Goal: Task Accomplishment & Management: Manage account settings

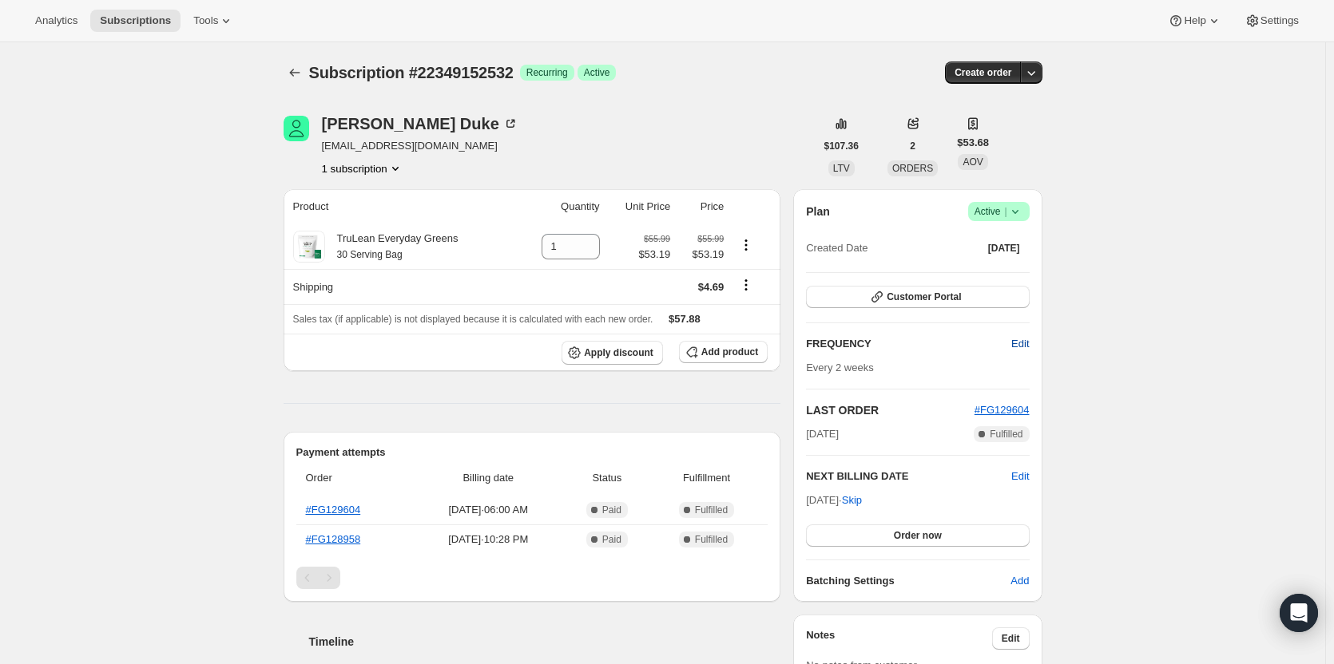
click at [1024, 344] on span "Edit" at bounding box center [1020, 344] width 18 height 16
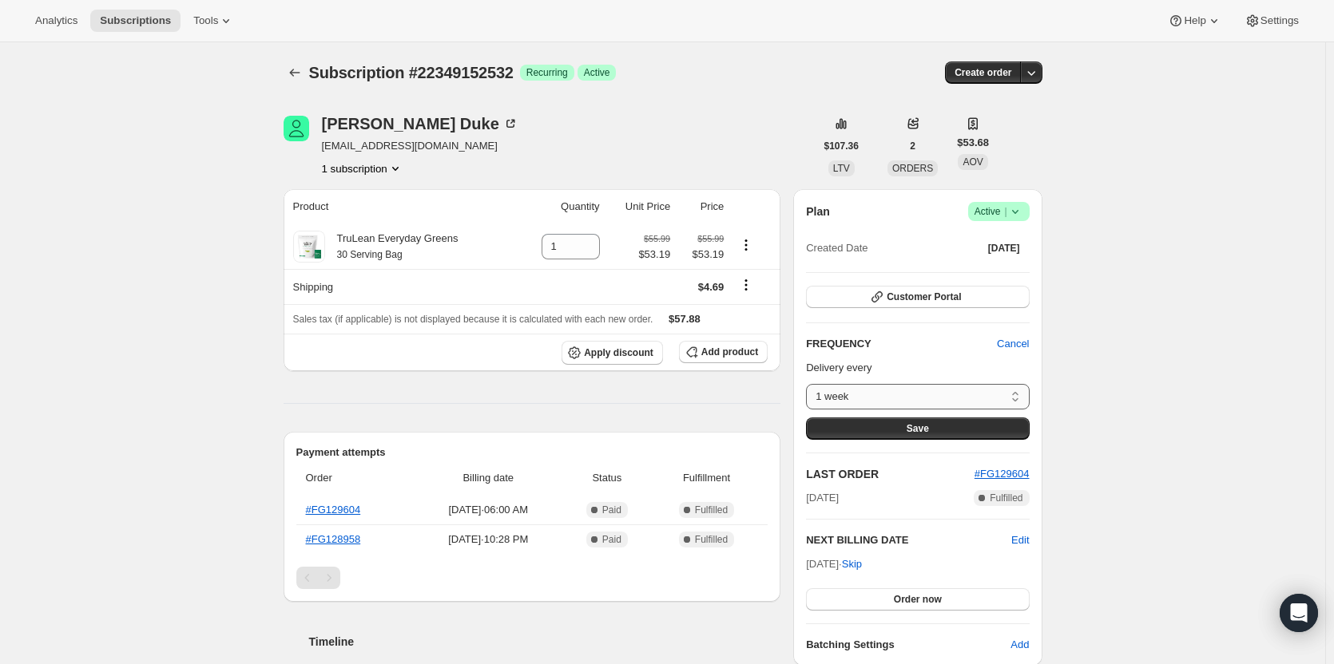
click at [954, 389] on select "1 week 2 weeks 1 month 2 months Custom..." at bounding box center [917, 397] width 223 height 26
select select "MONTH#1"
click at [810, 384] on select "1 week 2 weeks 1 month 2 months Custom..." at bounding box center [917, 397] width 223 height 26
click at [912, 431] on span "Save" at bounding box center [917, 428] width 22 height 13
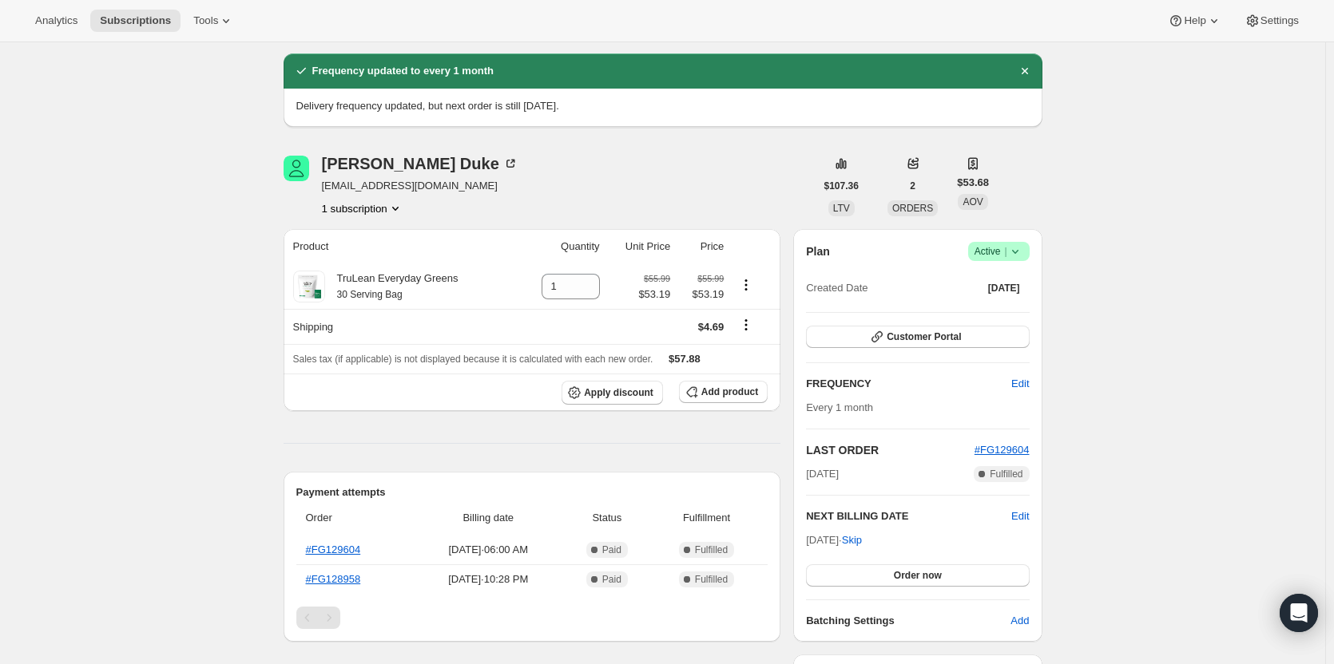
scroll to position [50, 0]
click at [1016, 512] on span "Edit" at bounding box center [1020, 516] width 18 height 16
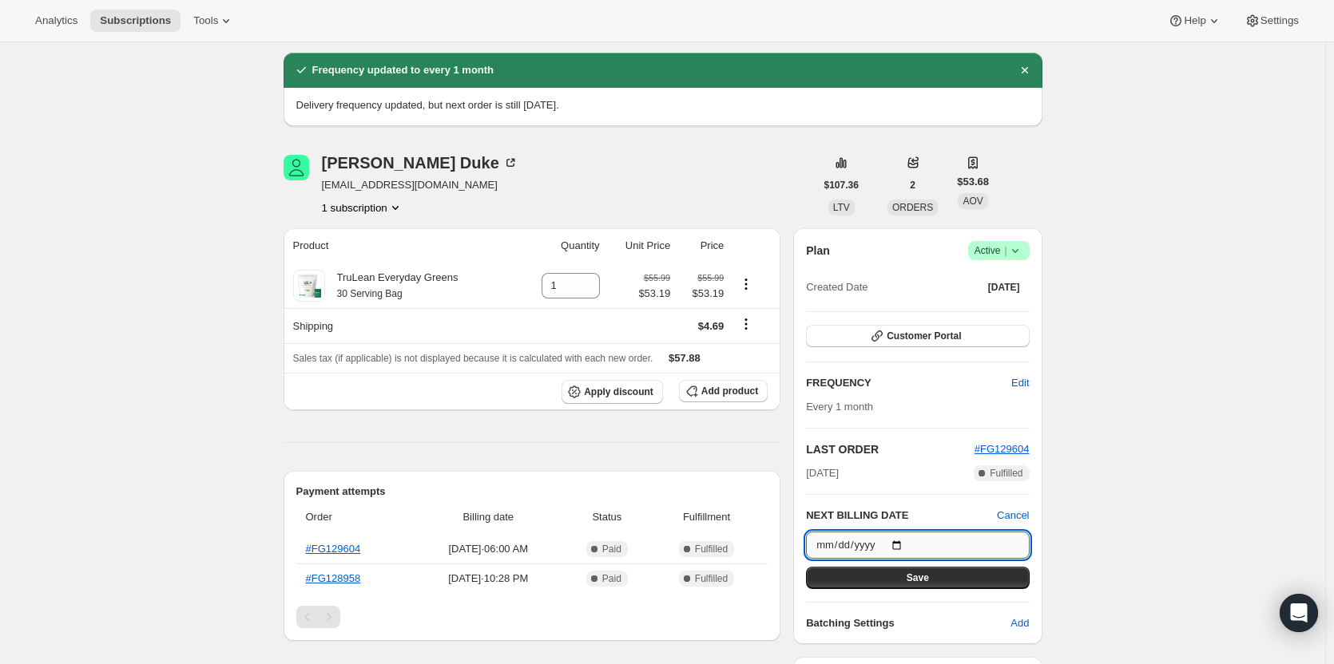
click at [970, 543] on input "[DATE]" at bounding box center [917, 545] width 223 height 27
click at [924, 551] on input "[DATE]" at bounding box center [917, 545] width 223 height 27
click at [903, 542] on input "[DATE]" at bounding box center [917, 545] width 223 height 27
type input "[DATE]"
click at [937, 579] on button "Save" at bounding box center [917, 578] width 223 height 22
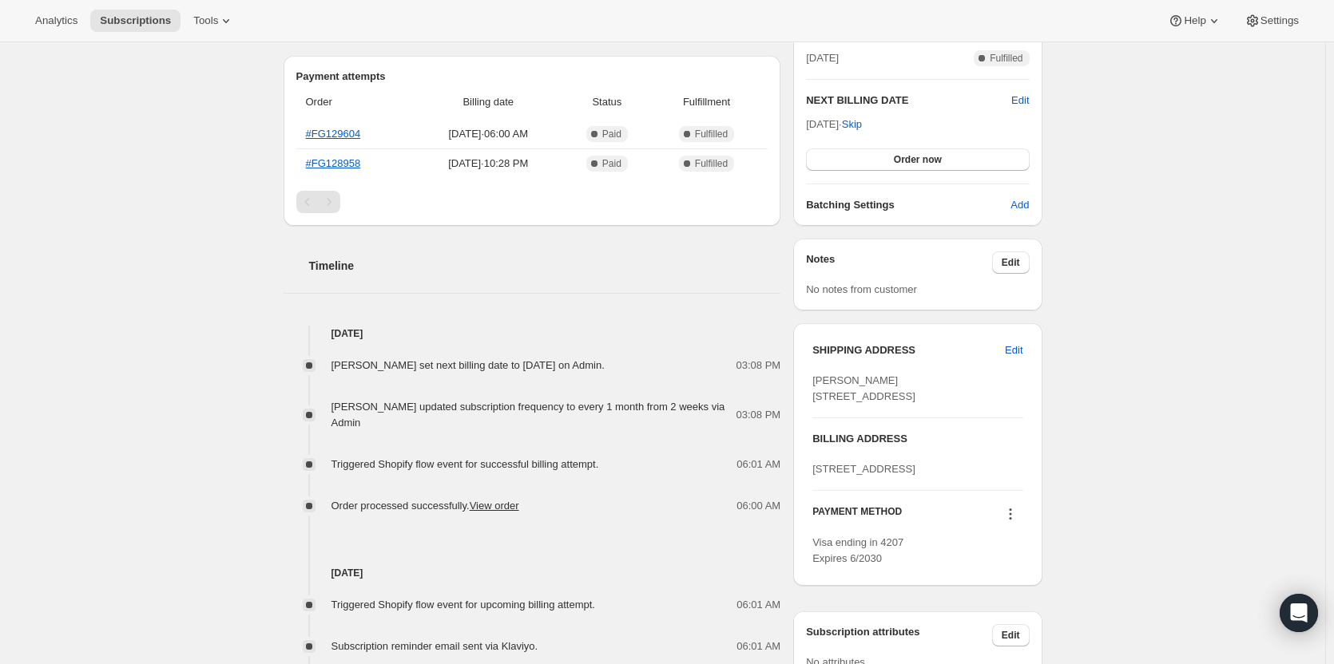
scroll to position [684, 0]
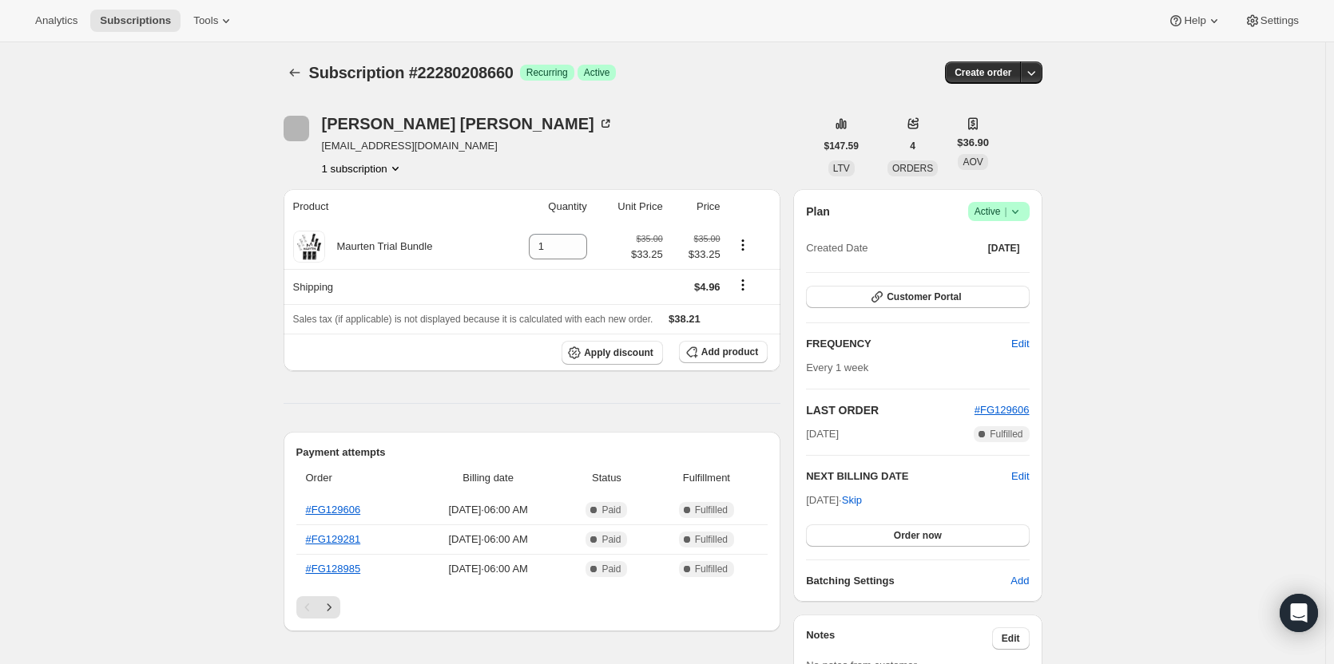
click at [1019, 205] on icon at bounding box center [1015, 212] width 16 height 16
click at [1006, 264] on span "Cancel subscription" at bounding box center [1003, 270] width 90 height 12
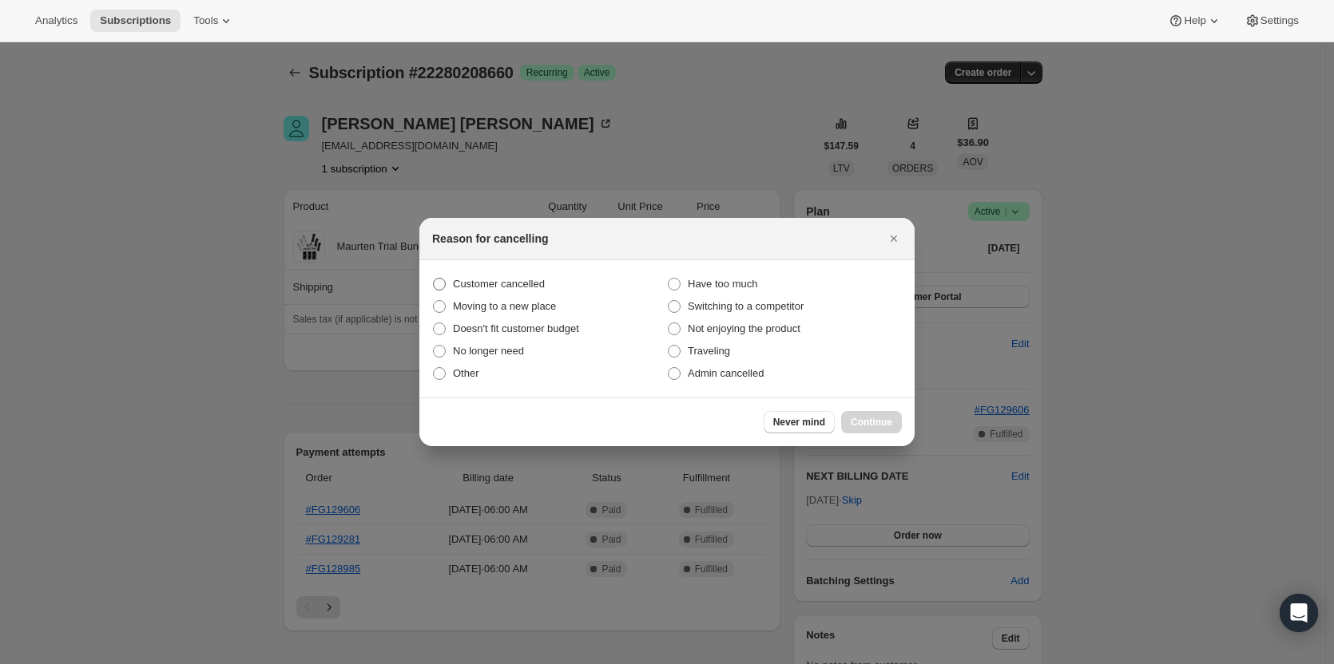
click at [533, 289] on span "Customer cancelled" at bounding box center [499, 284] width 92 height 12
click at [434, 279] on input "Customer cancelled" at bounding box center [433, 278] width 1 height 1
radio input "true"
click at [874, 427] on span "Continue" at bounding box center [871, 422] width 42 height 13
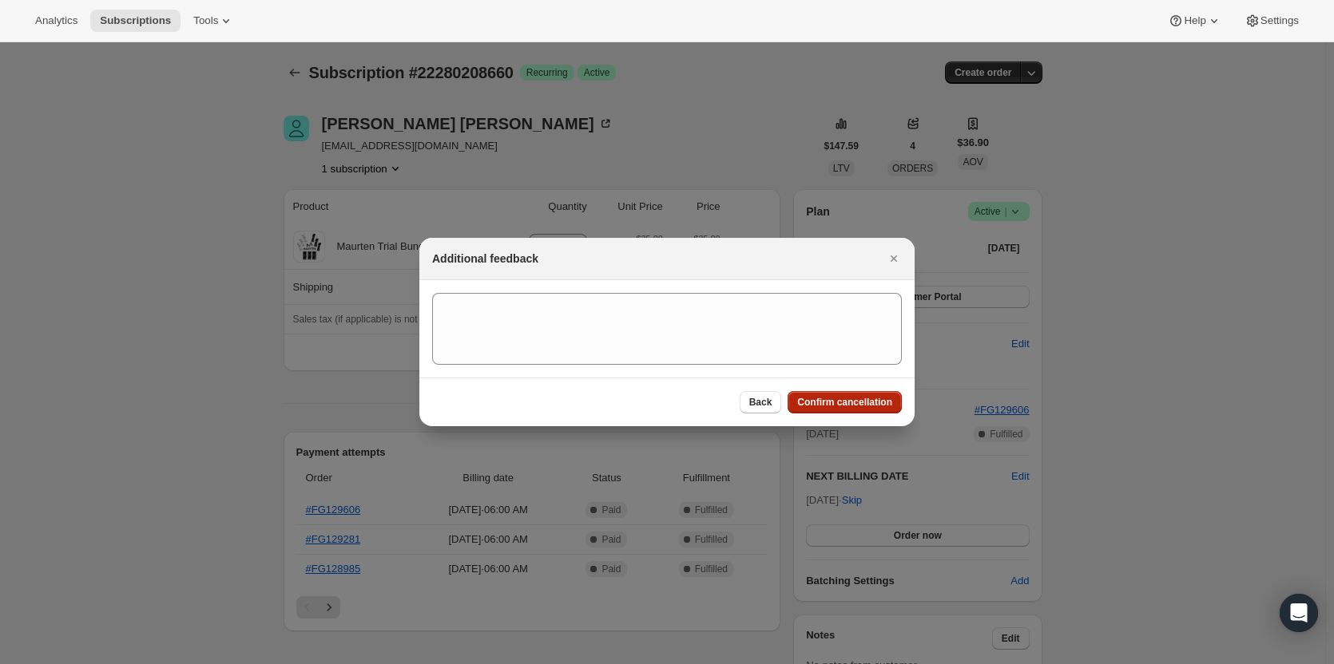
click at [854, 399] on span "Confirm cancellation" at bounding box center [844, 402] width 95 height 13
